Goal: Task Accomplishment & Management: Manage account settings

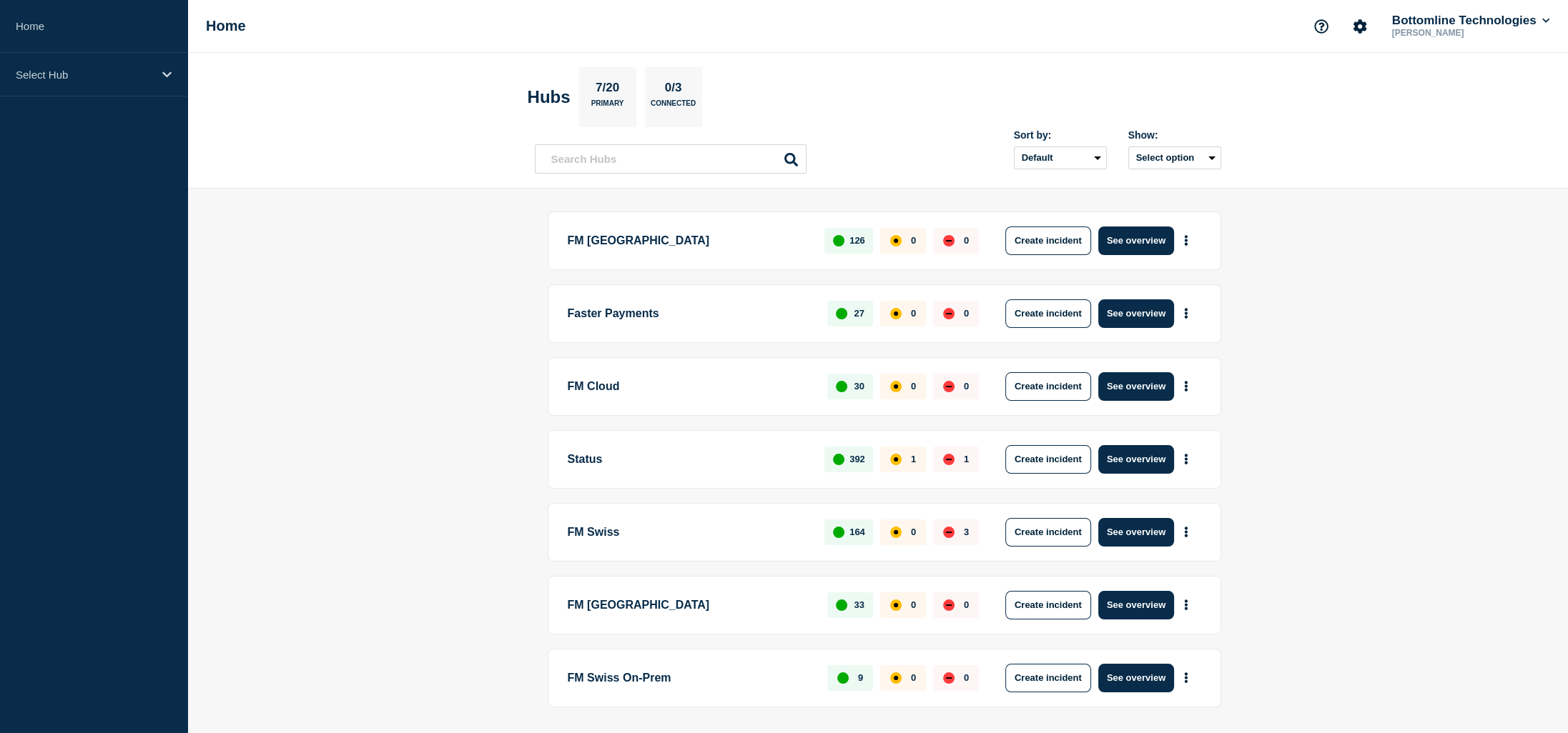
click at [1349, 364] on main "FM London 126 0 0 Create incident See overview Faster Payments 27 0 0 Create in…" at bounding box center [877, 483] width 1380 height 590
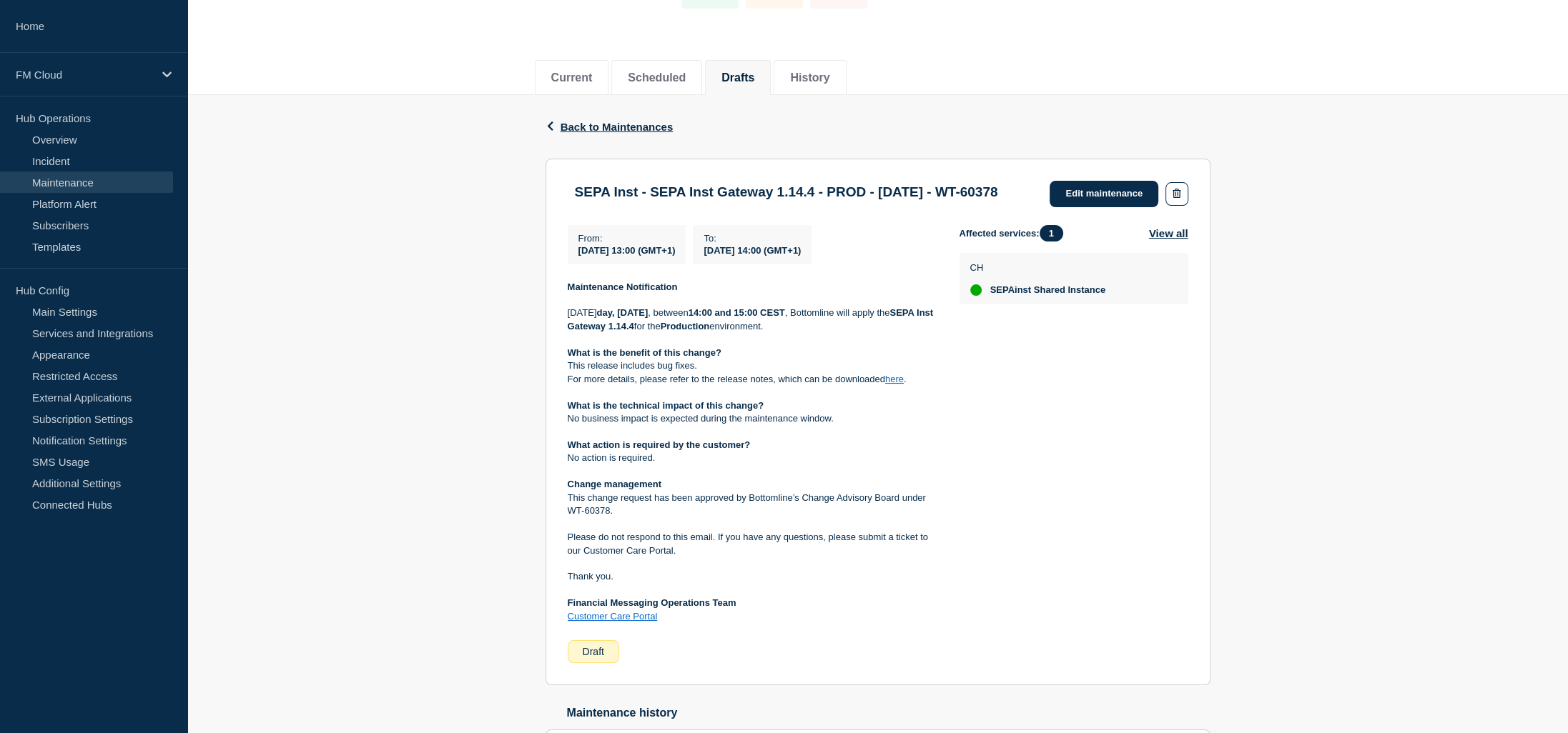
scroll to position [143, 0]
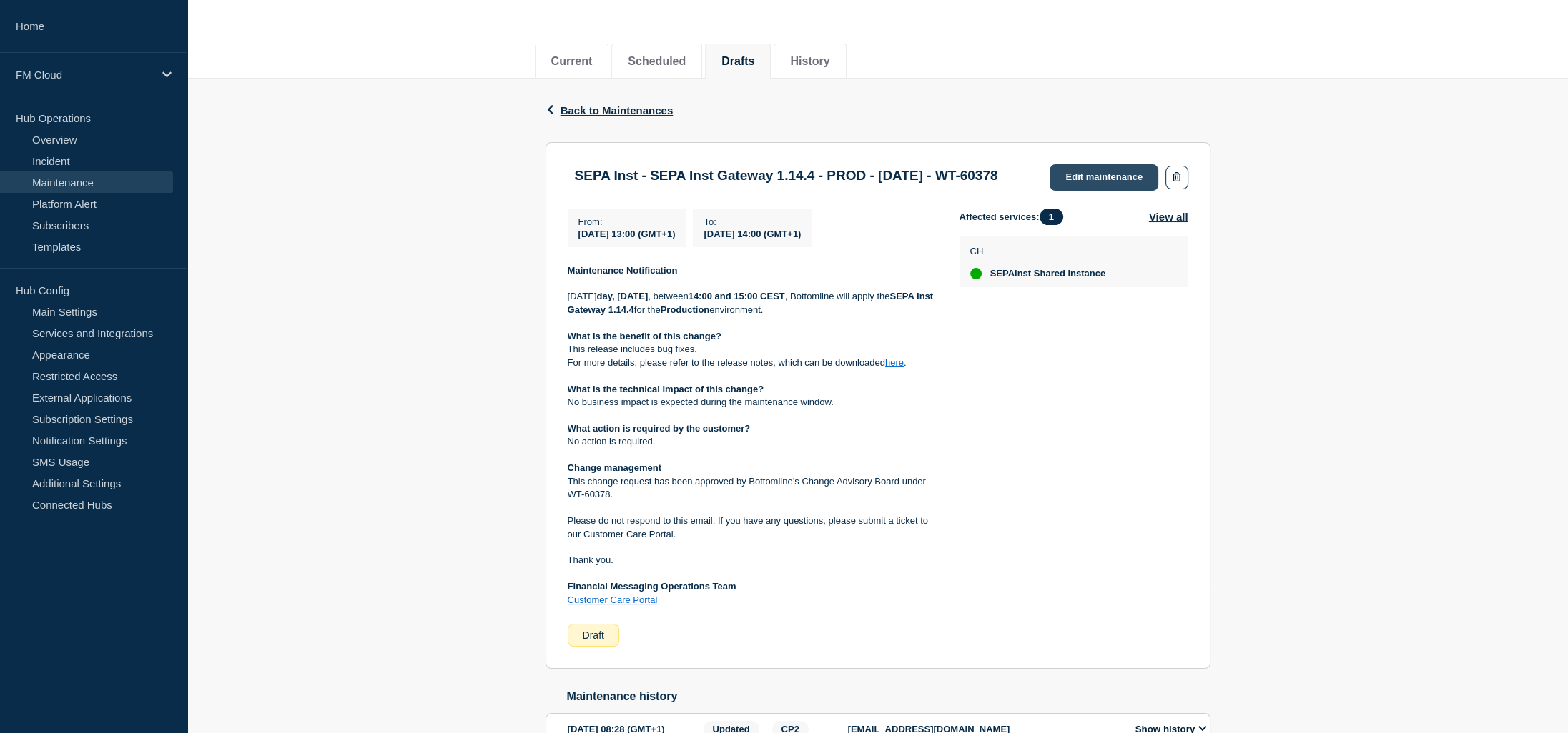
drag, startPoint x: 1108, startPoint y: 183, endPoint x: 1098, endPoint y: 177, distance: 11.7
click at [1108, 183] on link "Edit maintenance" at bounding box center [1103, 178] width 108 height 27
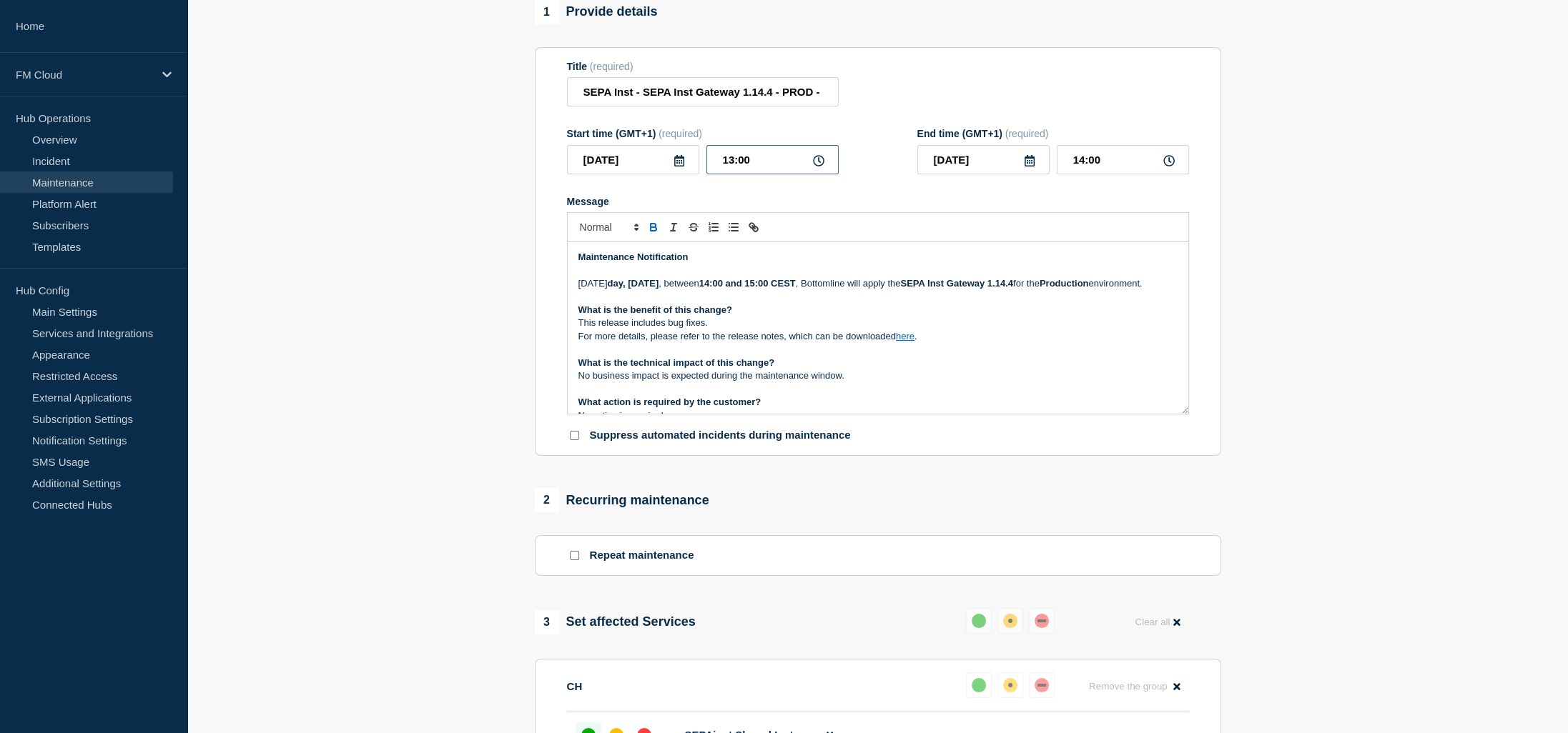
click at [732, 166] on input "13:00" at bounding box center [772, 160] width 132 height 29
click at [731, 168] on input "13:00" at bounding box center [772, 160] width 132 height 29
type input "14:00"
type input "15:00"
click at [752, 289] on strong "14:00 and 15:00 CEST" at bounding box center [747, 283] width 96 height 10
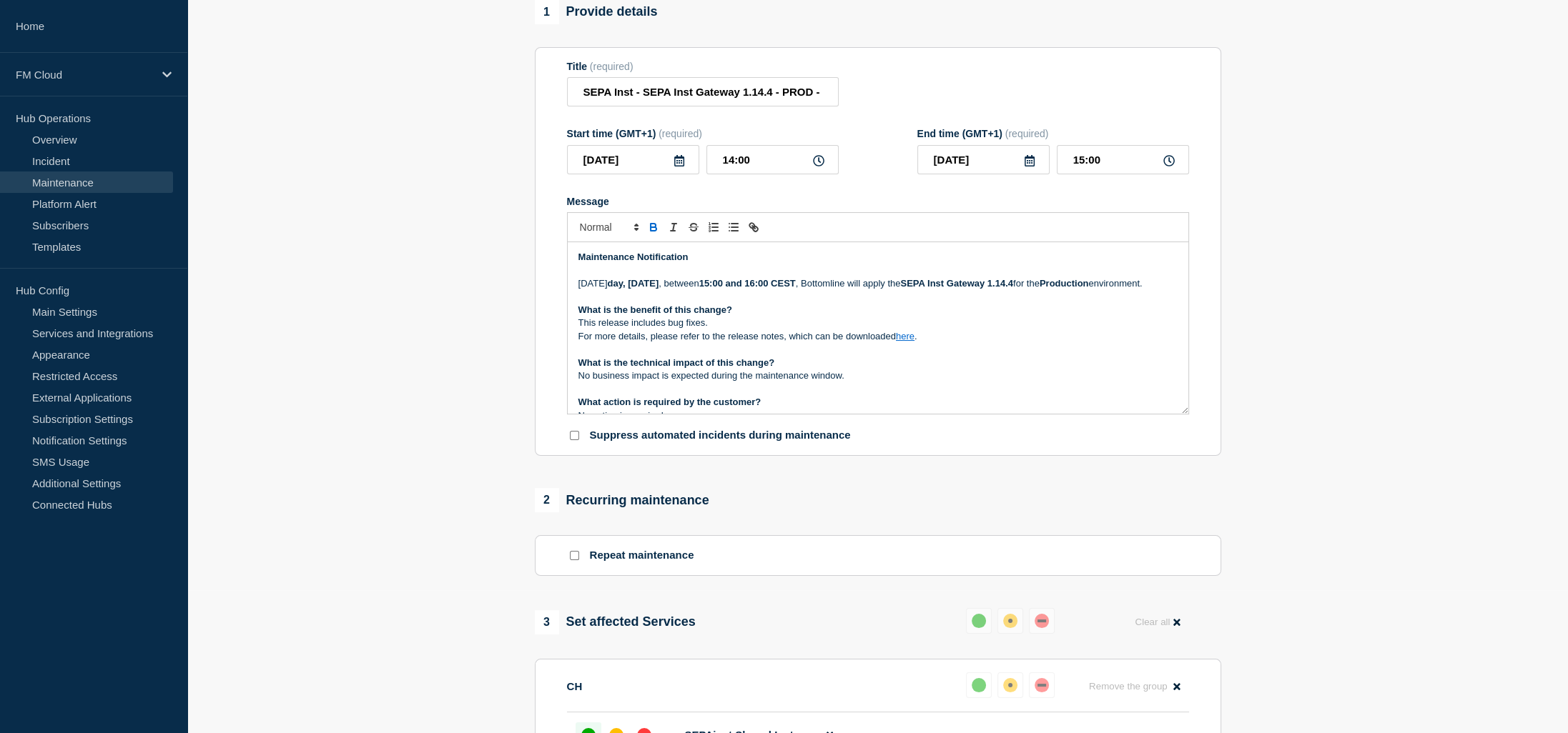
click at [1013, 289] on strong "SEPA Inst Gateway 1.14.4" at bounding box center [957, 283] width 113 height 10
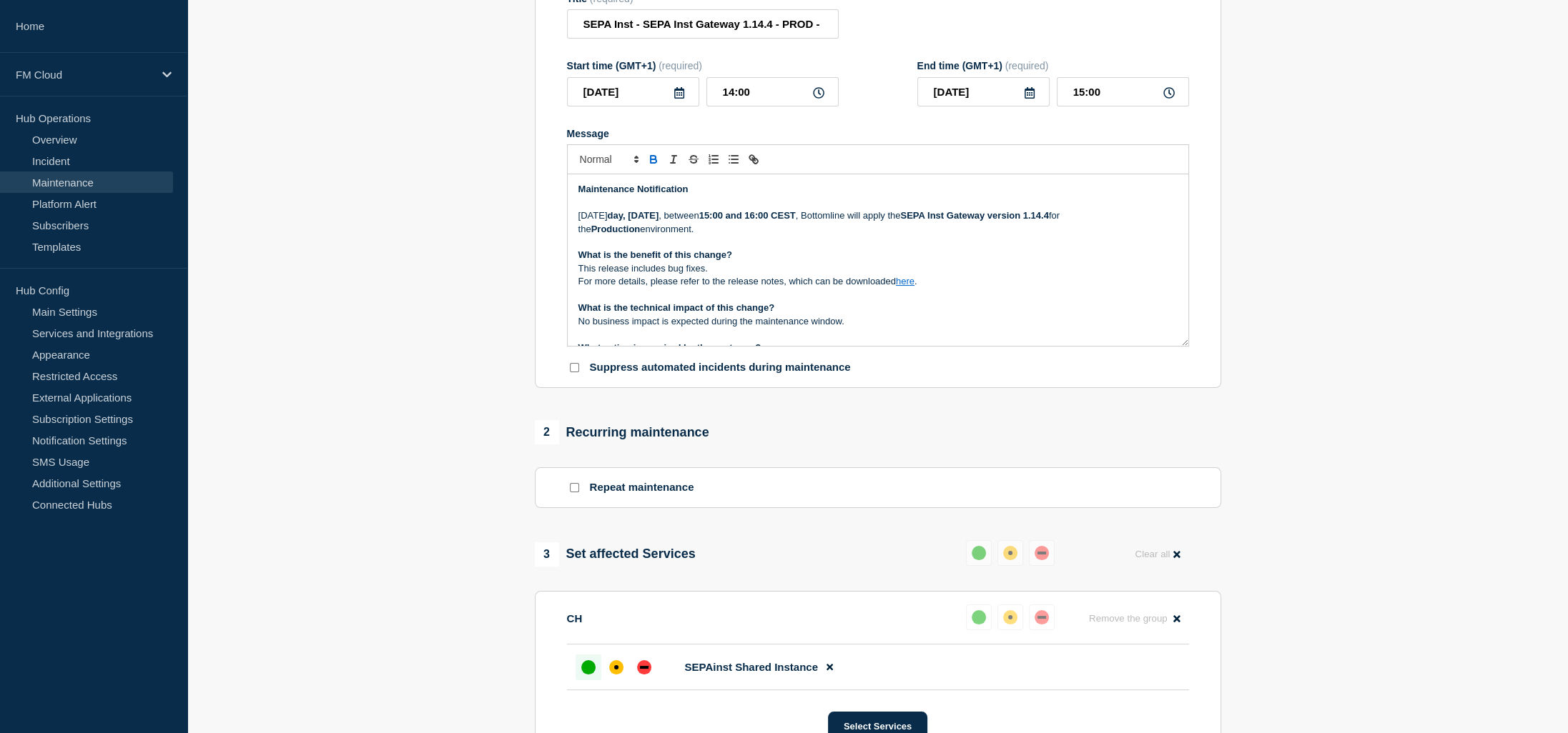
scroll to position [116, 0]
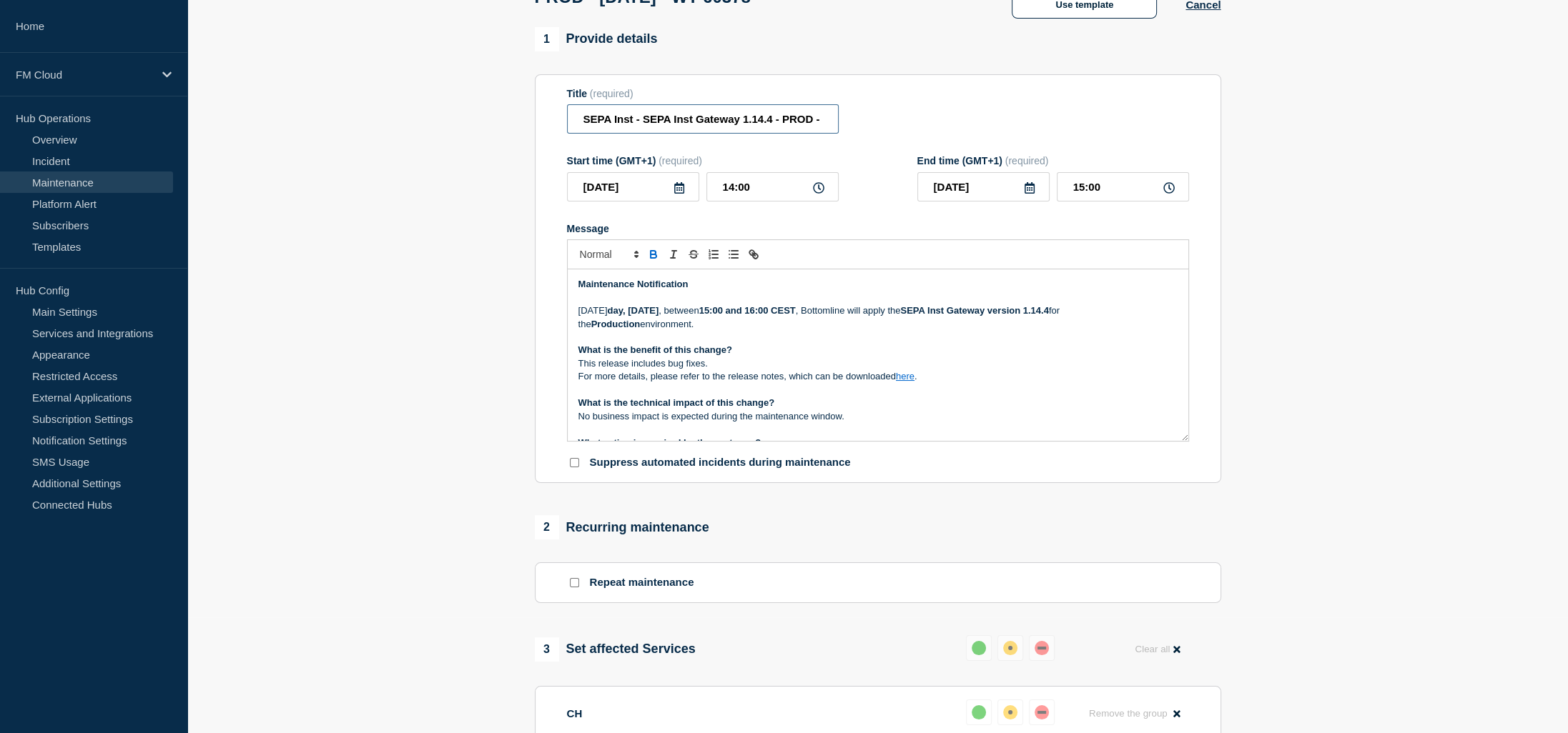
click at [708, 125] on input "SEPA Inst - SEPA Inst Gateway 1.14.4 - PROD - [DATE] - WT-60378" at bounding box center [703, 119] width 272 height 29
click at [626, 129] on input "SEPA Inst - SEPA Inst Gateway 1.14.4 - PROD - [DATE] - WT-60378" at bounding box center [703, 119] width 272 height 29
drag, startPoint x: 626, startPoint y: 129, endPoint x: 566, endPoint y: 126, distance: 60.1
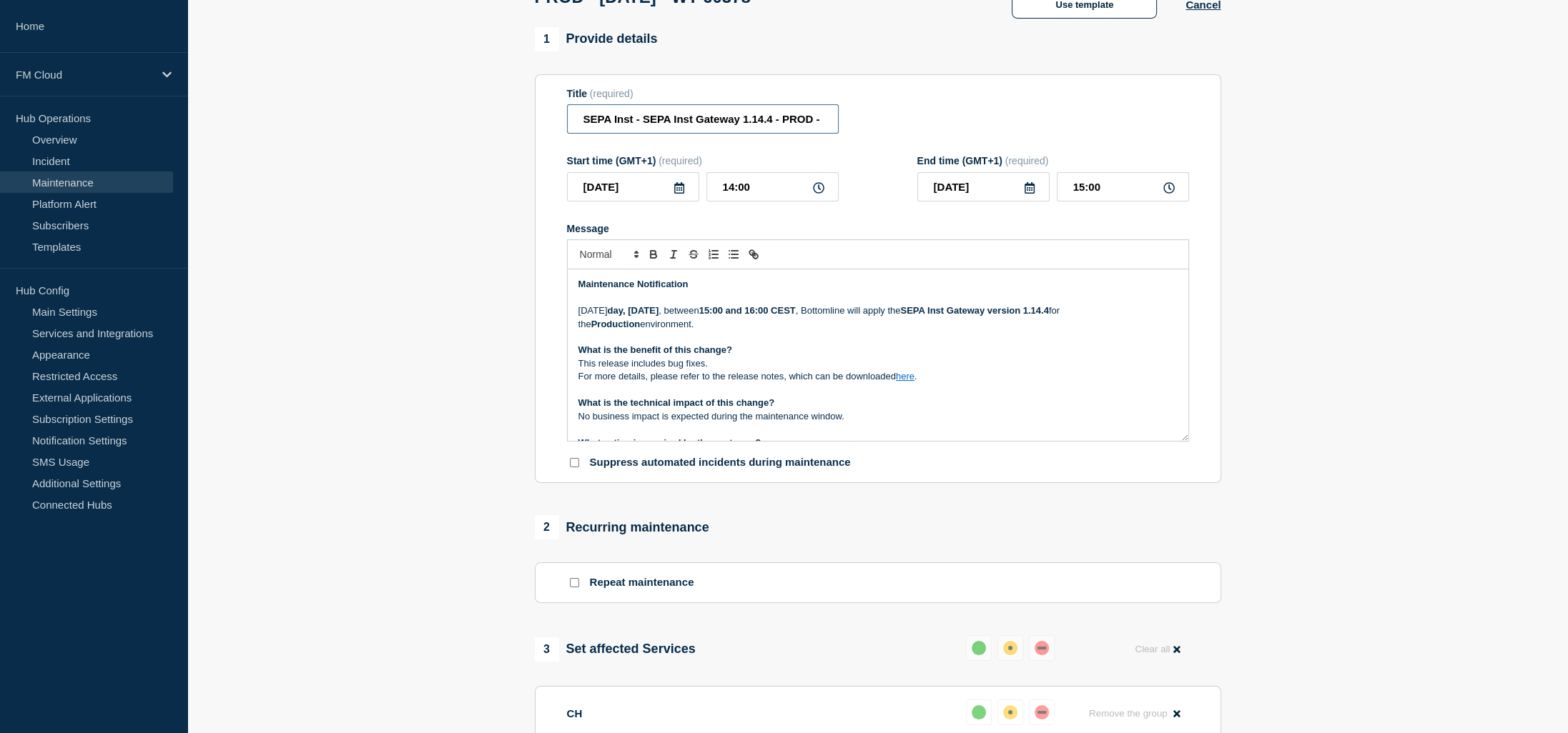
click at [567, 126] on input "SEPA Inst - SEPA Inst Gateway 1.14.4 - PROD - [DATE] - WT-60378" at bounding box center [703, 119] width 272 height 29
paste input "UA Message & Connectivity SEPA inst"
type input "UA Message & Connectivity SEPA inst - SEPA Inst Gateway 1.14.4 - PROD - [DATE] …"
drag, startPoint x: 813, startPoint y: 152, endPoint x: 767, endPoint y: 152, distance: 46.0
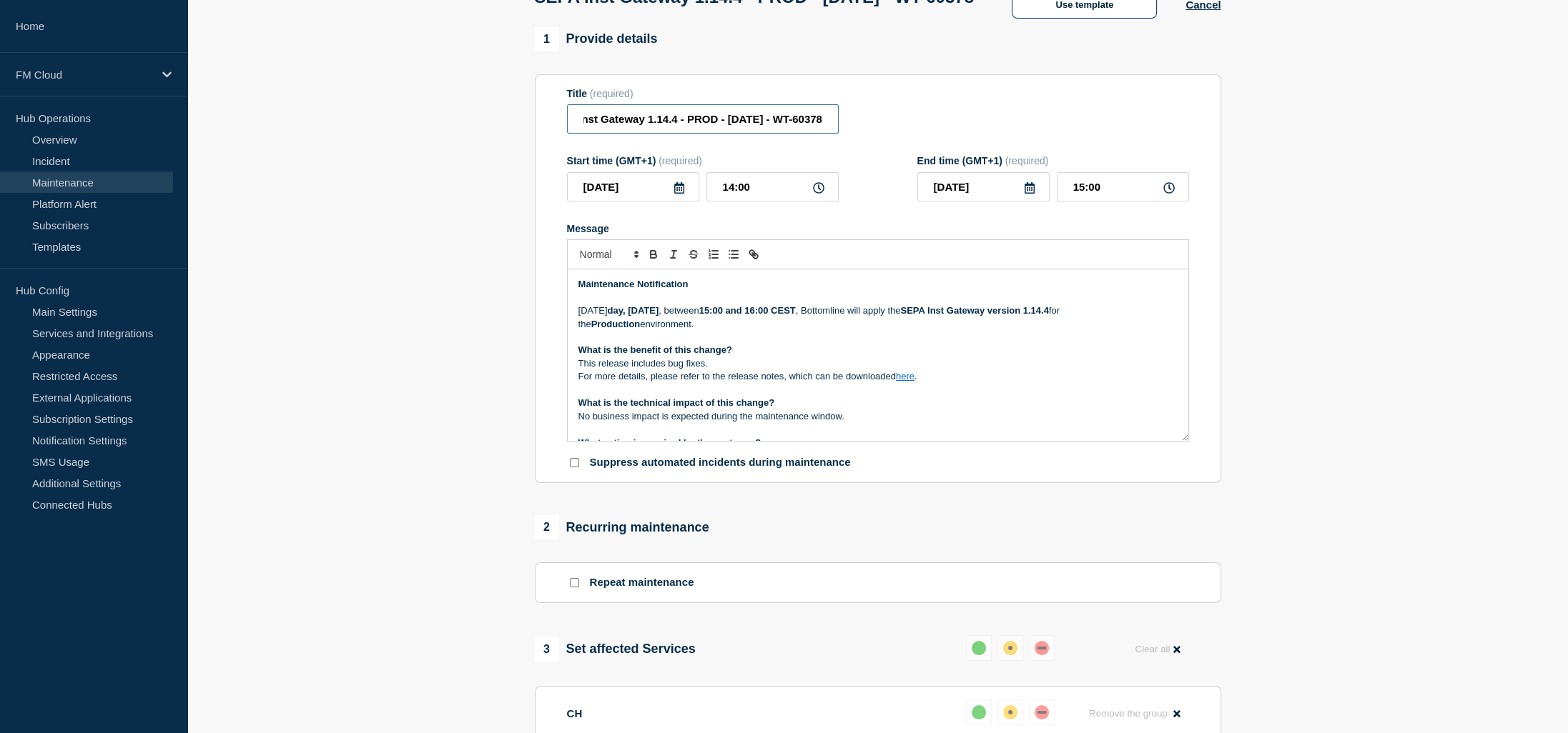
click at [767, 134] on input "UA Message & Connectivity SEPA inst - SEPA Inst Gateway 1.14.4 - PROD - [DATE] …" at bounding box center [703, 119] width 272 height 29
click at [791, 134] on input "UA Message & Connectivity SEPA inst - SEPA Inst Gateway 1.14.4 - PROD - [DATE] …" at bounding box center [703, 119] width 272 height 29
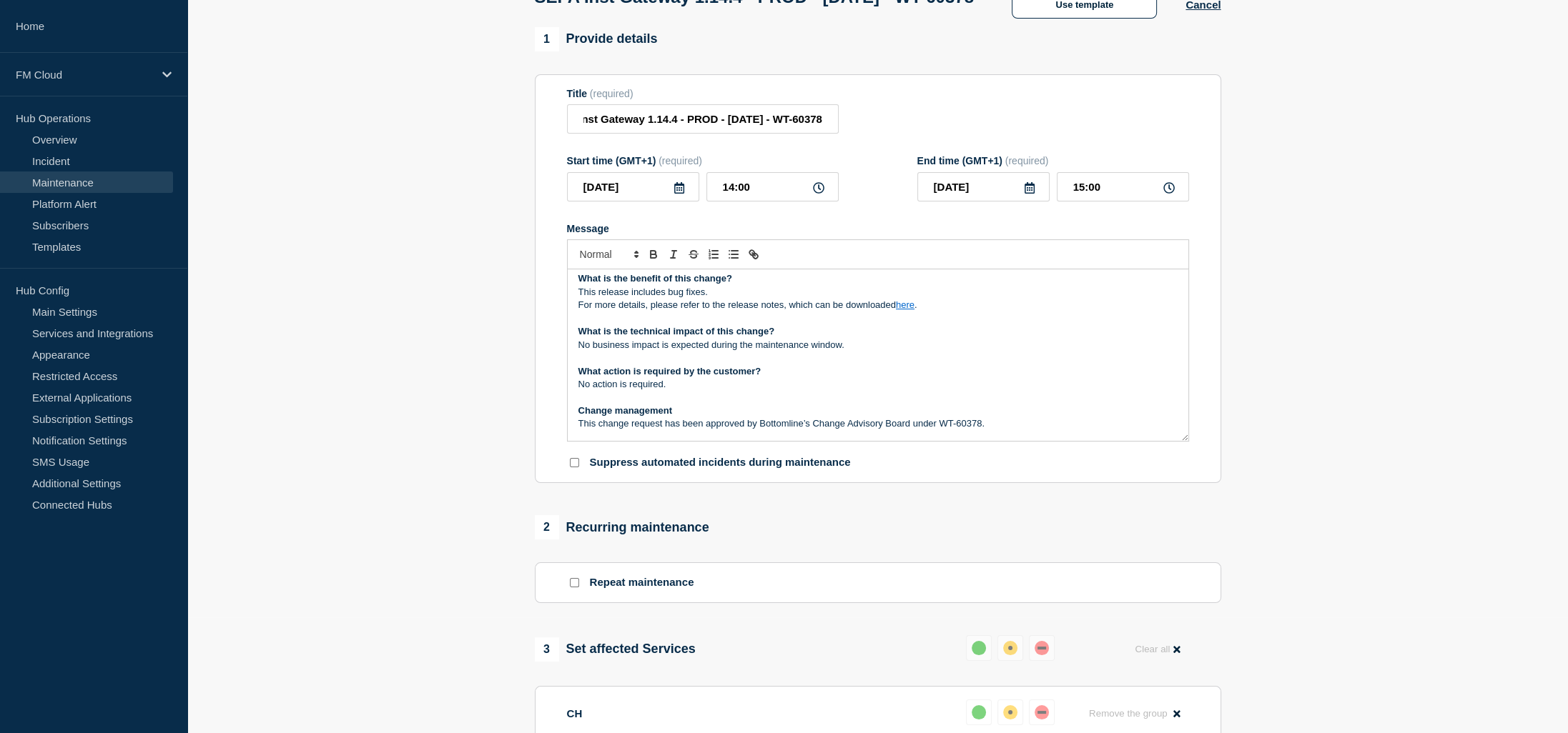
scroll to position [0, 0]
click at [921, 312] on p "For more details, please refer to the release notes, which can be downloaded he…" at bounding box center [877, 305] width 599 height 13
click at [904, 310] on link "here" at bounding box center [905, 305] width 19 height 10
click at [905, 341] on link "[URL][DOMAIN_NAME]" at bounding box center [872, 331] width 98 height 19
click at [1315, 473] on section "1 Provide details Title (required) UA Message & Connectivity SEPA inst - SEPA I…" at bounding box center [877, 561] width 1380 height 1067
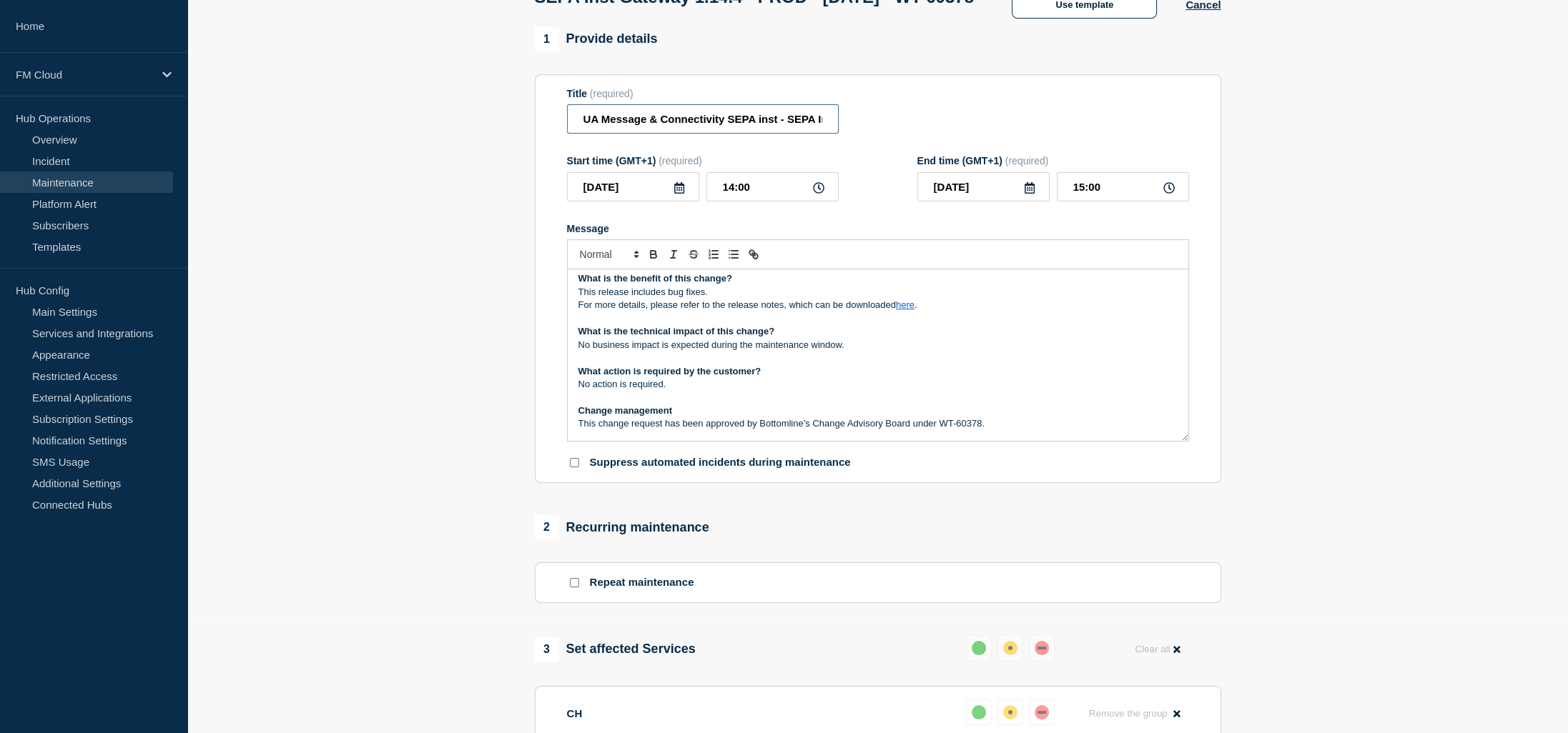
click at [772, 134] on input "UA Message & Connectivity SEPA inst - SEPA Inst Gateway 1.14.4 - PROD - [DATE] …" at bounding box center [703, 119] width 272 height 29
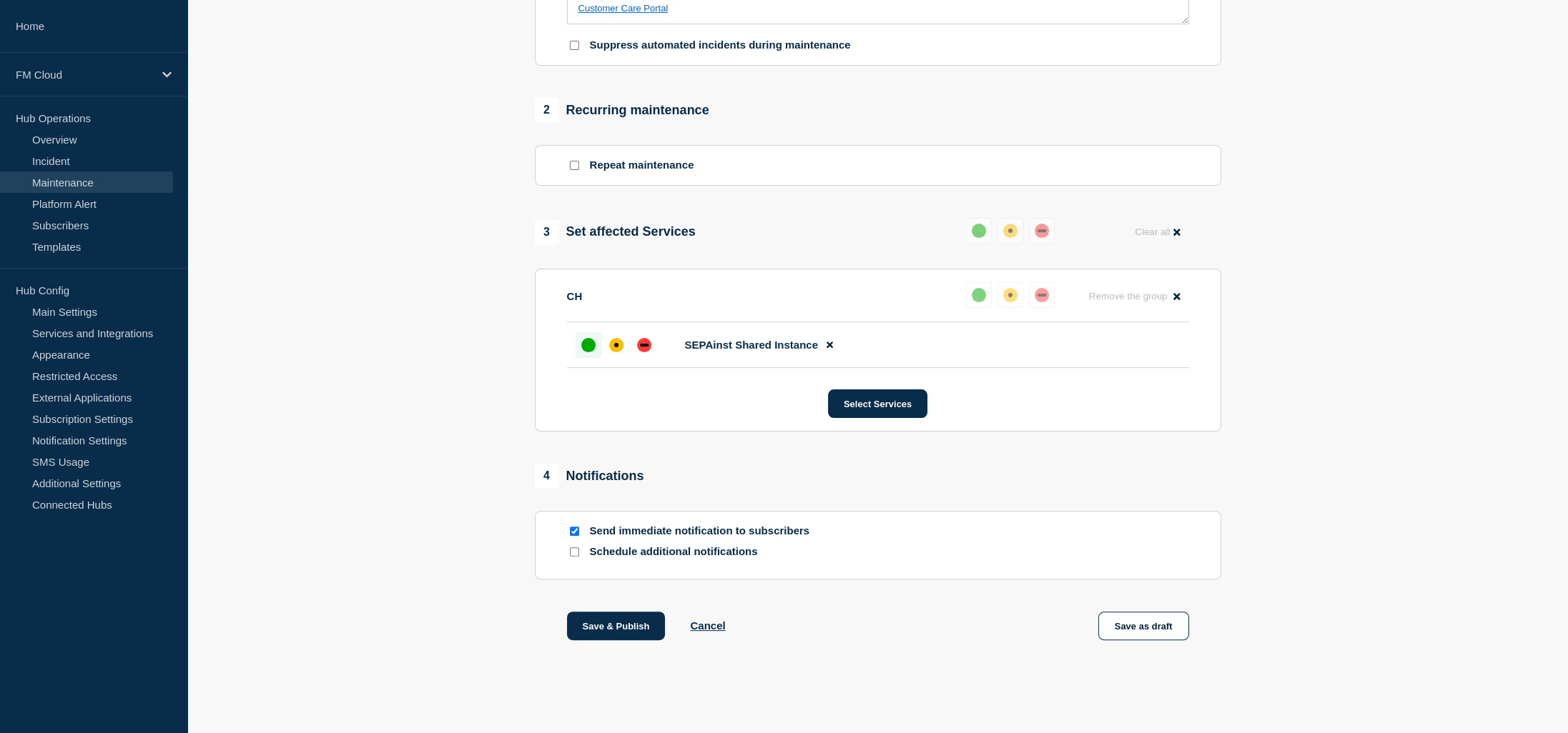
scroll to position [569, 0]
click at [621, 616] on button "Save & Publish" at bounding box center [616, 626] width 99 height 29
